Goal: Browse casually

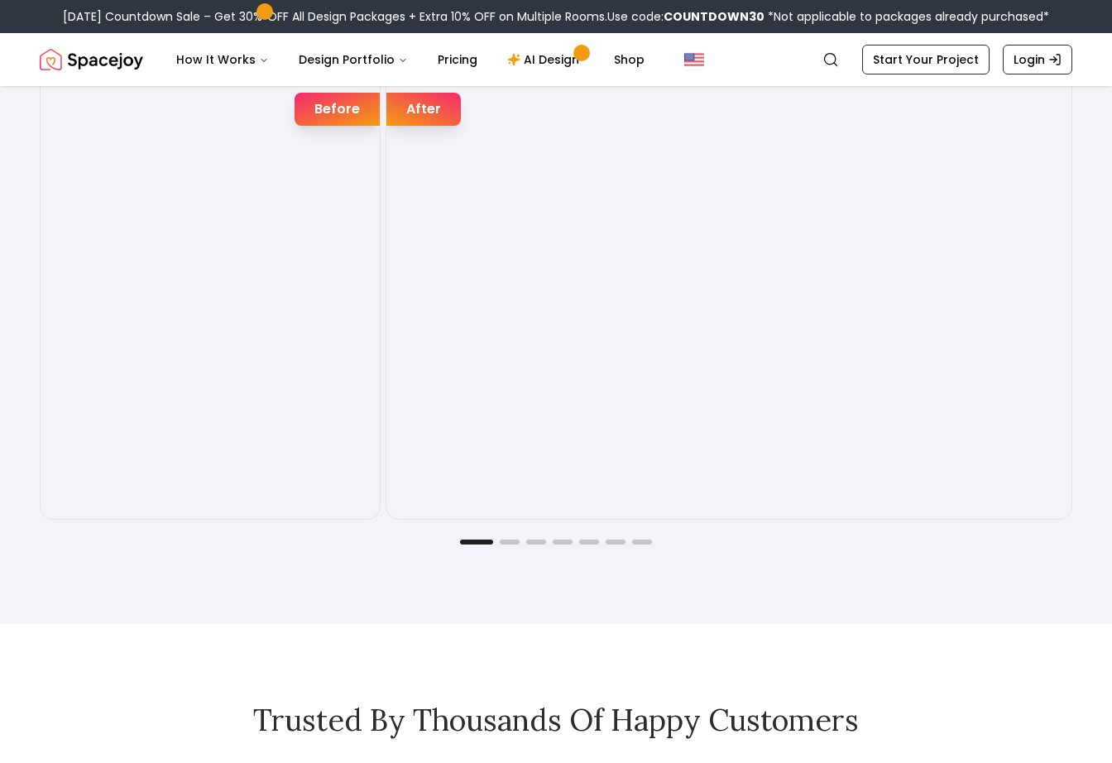
scroll to position [2769, 0]
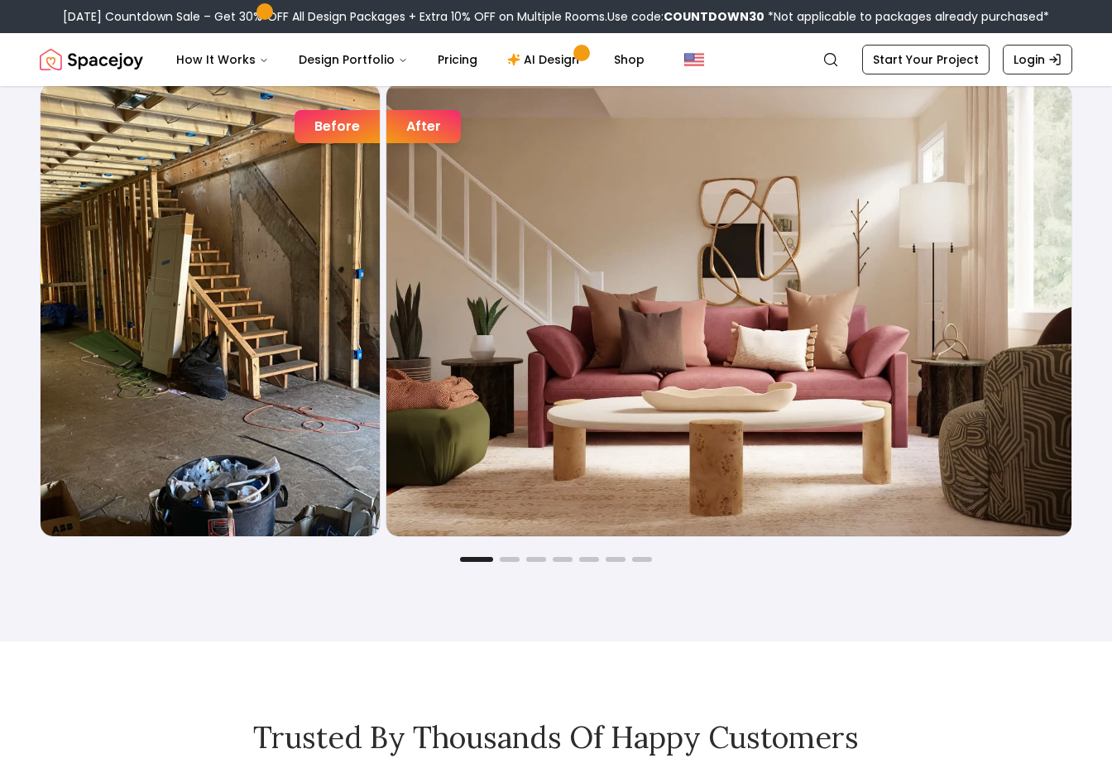
click at [1086, 218] on div "Joyful Befores and Afters Before After Before After Before After Before After B…" at bounding box center [556, 289] width 1112 height 704
click at [514, 568] on div "Joyful Befores and Afters Before After Before After Before After Before After B…" at bounding box center [556, 289] width 1112 height 704
click at [514, 562] on div "Joyful Befores and Afters Before After Before After Before After Before After B…" at bounding box center [556, 289] width 1112 height 704
click at [510, 555] on div "Before After Before After Before After Before After Before After Before After B…" at bounding box center [556, 322] width 1033 height 479
click at [512, 555] on div "Before After Before After Before After Before After Before After Before After B…" at bounding box center [556, 322] width 1033 height 479
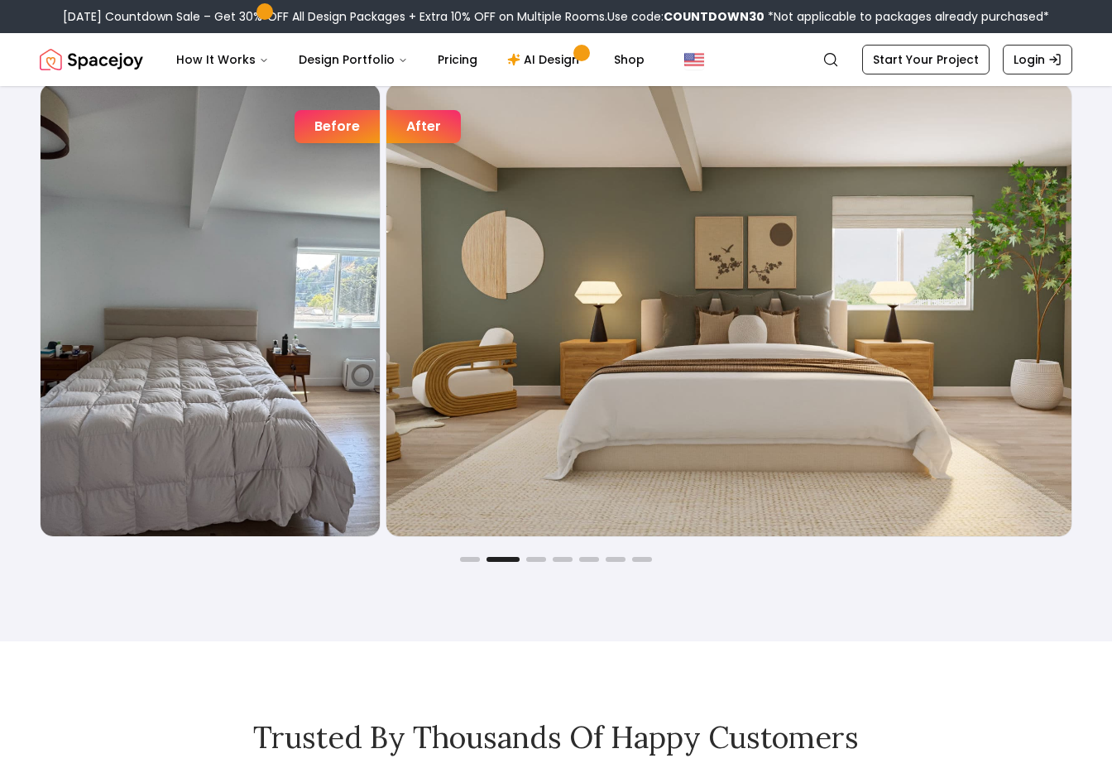
click at [512, 557] on button "Go to slide 2" at bounding box center [503, 559] width 33 height 5
click at [545, 560] on button "Go to slide 3" at bounding box center [536, 559] width 20 height 5
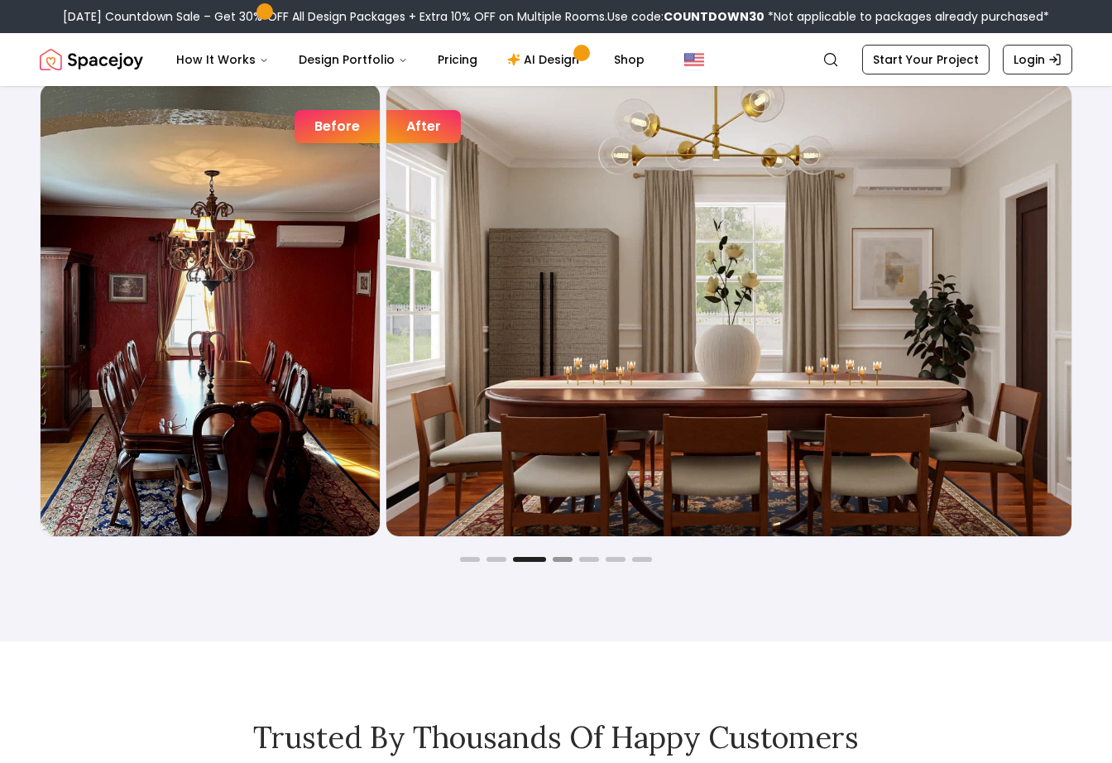
click at [564, 559] on button "Go to slide 4" at bounding box center [563, 559] width 20 height 5
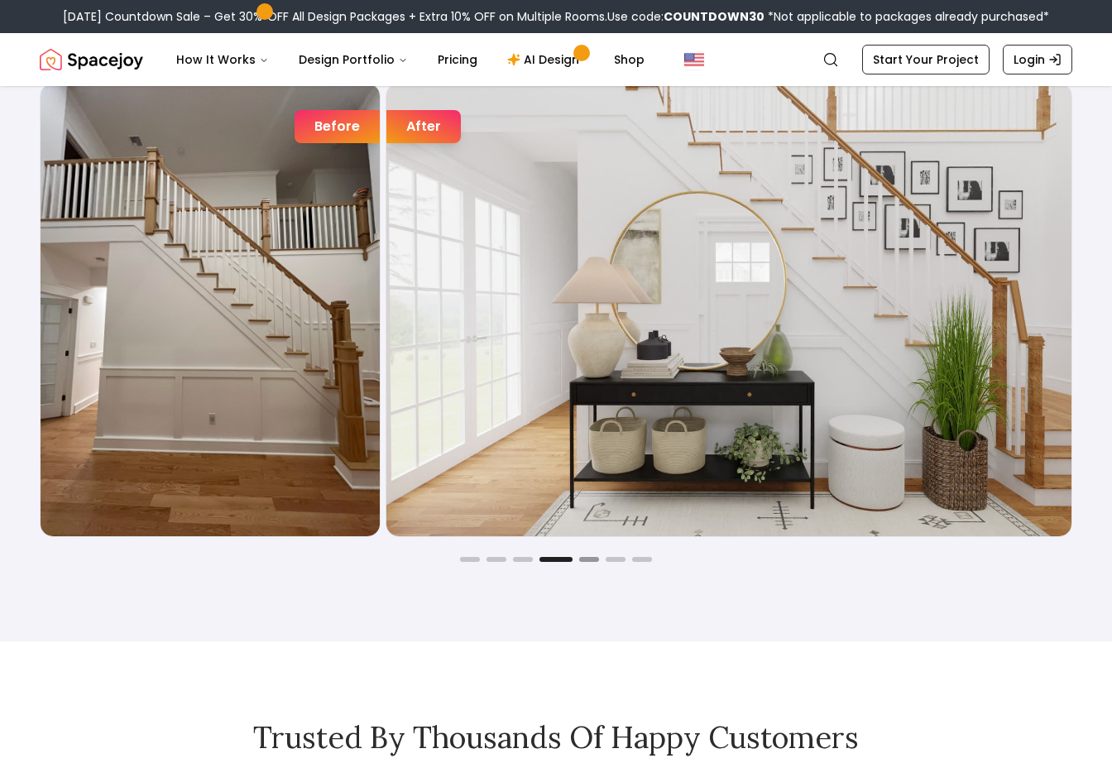
click at [586, 560] on button "Go to slide 5" at bounding box center [589, 559] width 20 height 5
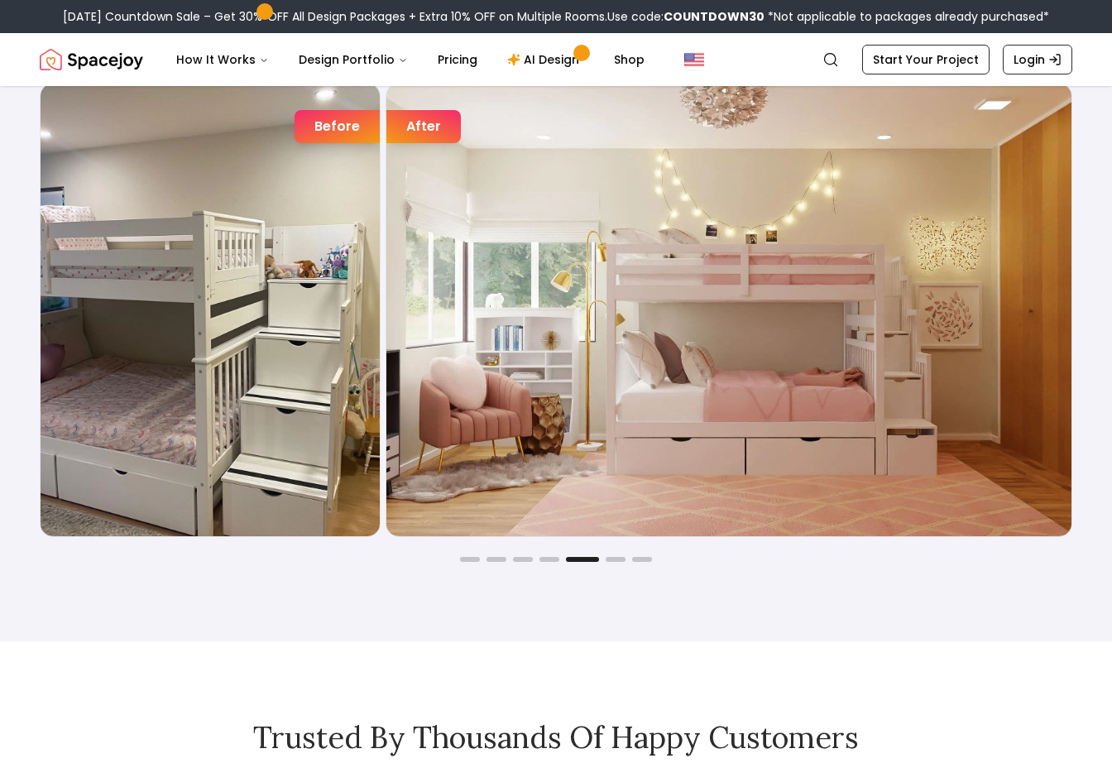
click at [613, 563] on div "Joyful Befores and Afters Before After Before After Before After Before After B…" at bounding box center [556, 289] width 1112 height 704
click at [614, 557] on button "Go to slide 6" at bounding box center [616, 559] width 20 height 5
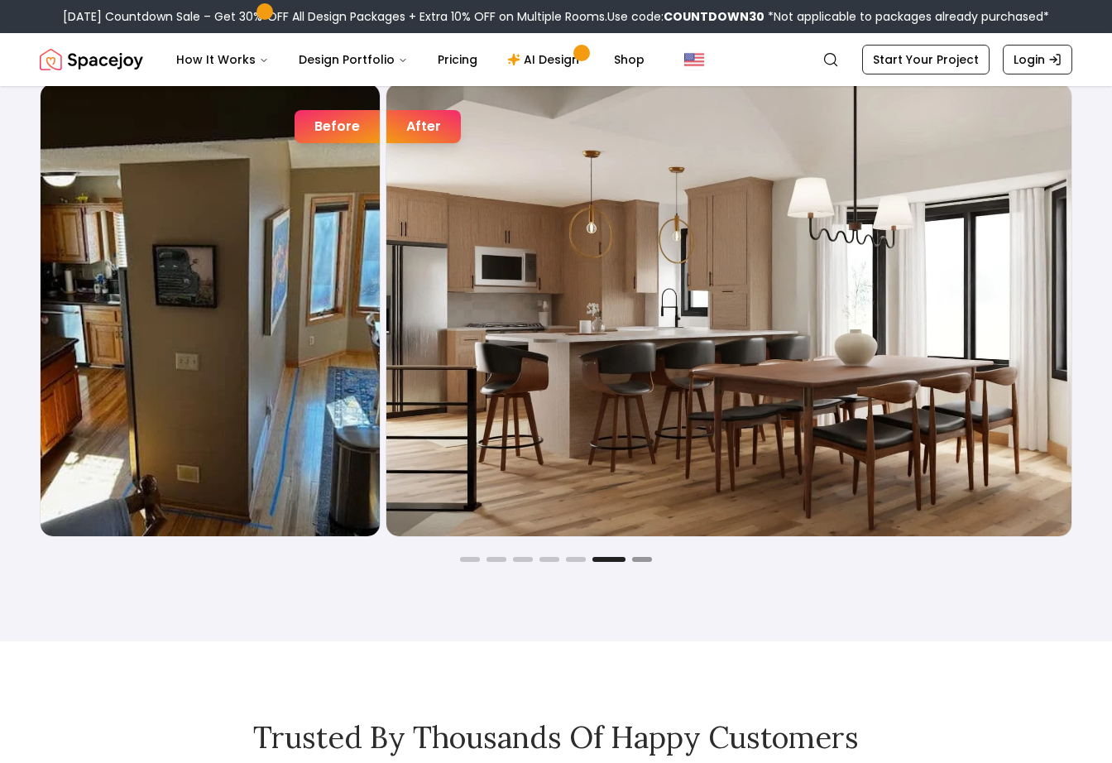
click at [641, 558] on button "Go to slide 7" at bounding box center [642, 559] width 20 height 5
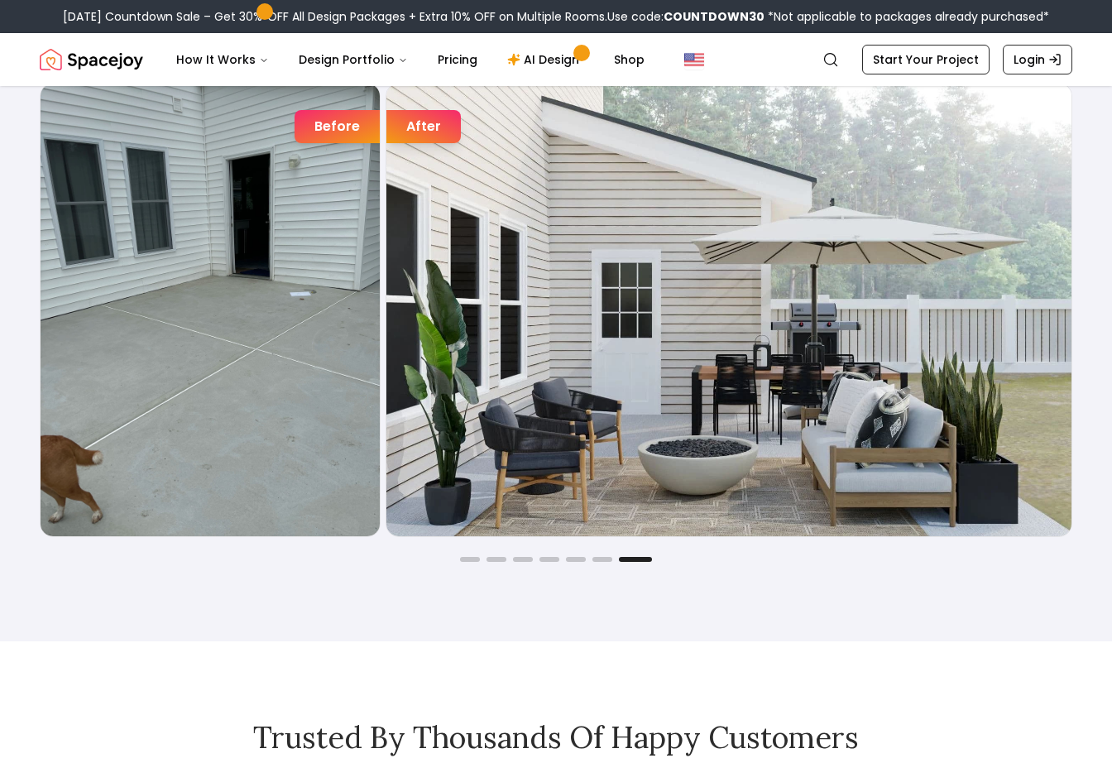
click at [625, 342] on img "7 / 7" at bounding box center [728, 310] width 685 height 453
